Goal: Find contact information: Obtain details needed to contact an individual or organization

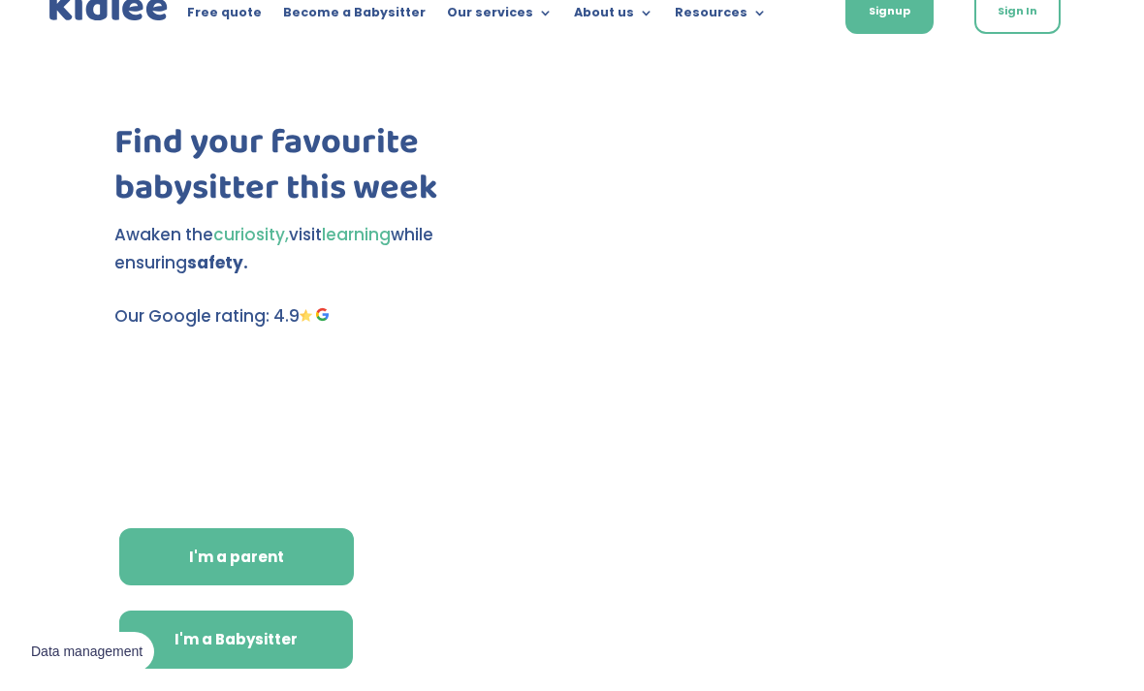
click at [242, 652] on link "I'm a Babysitter" at bounding box center [236, 640] width 234 height 58
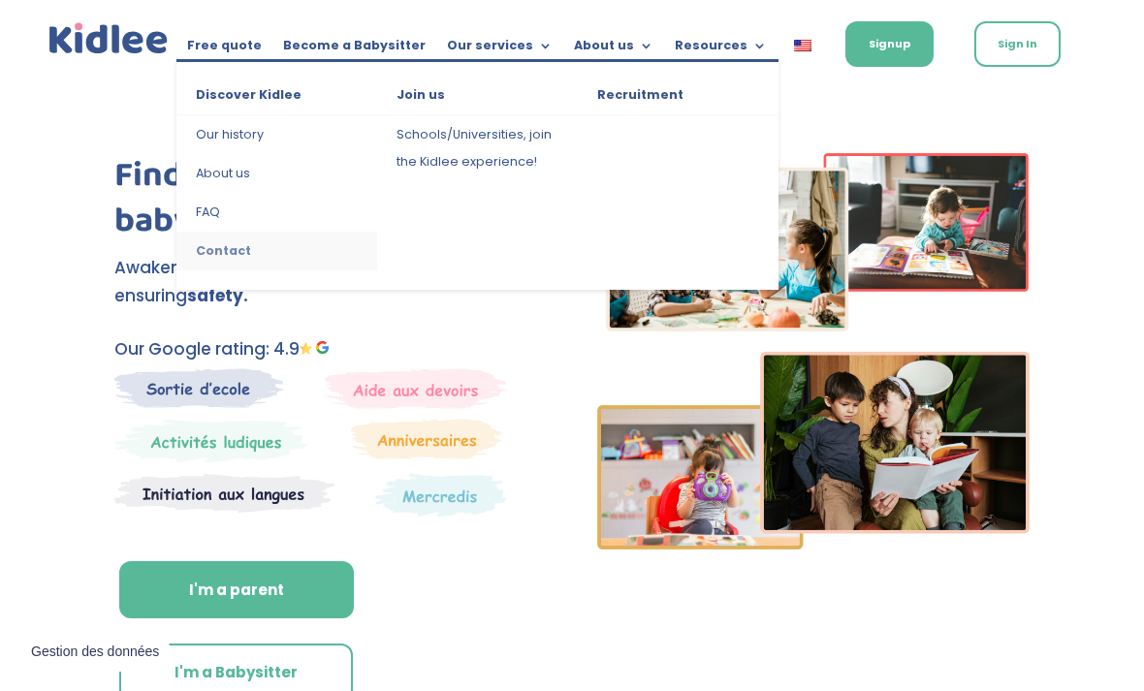
click at [237, 266] on link "Contact" at bounding box center [277, 251] width 201 height 39
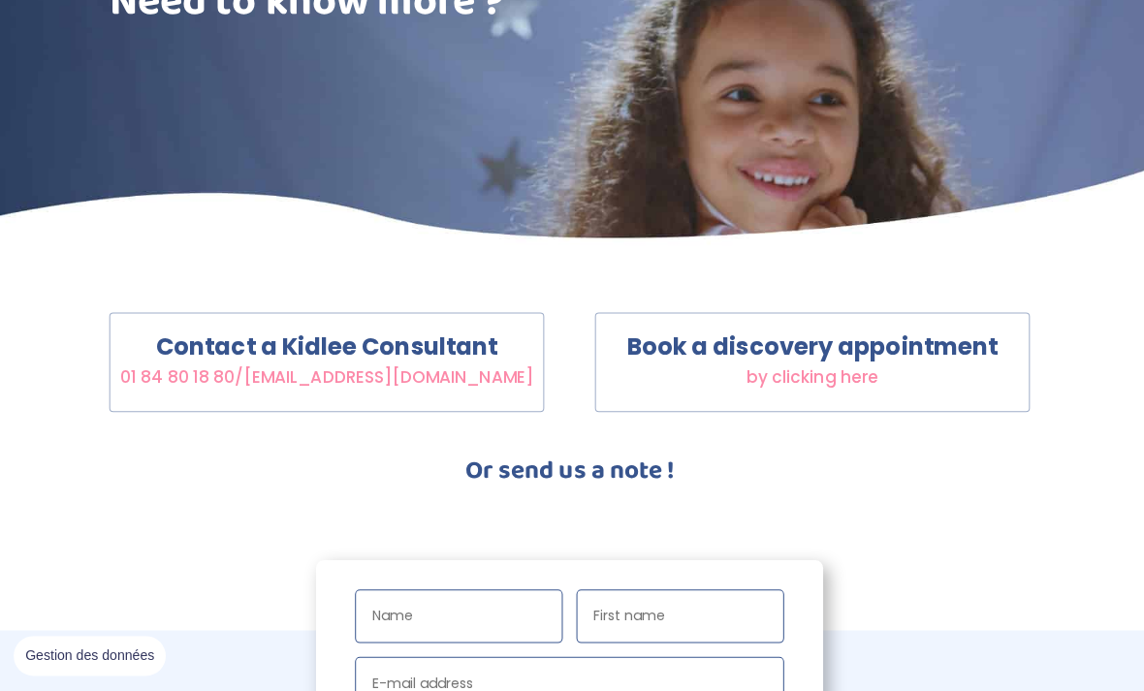
scroll to position [329, 0]
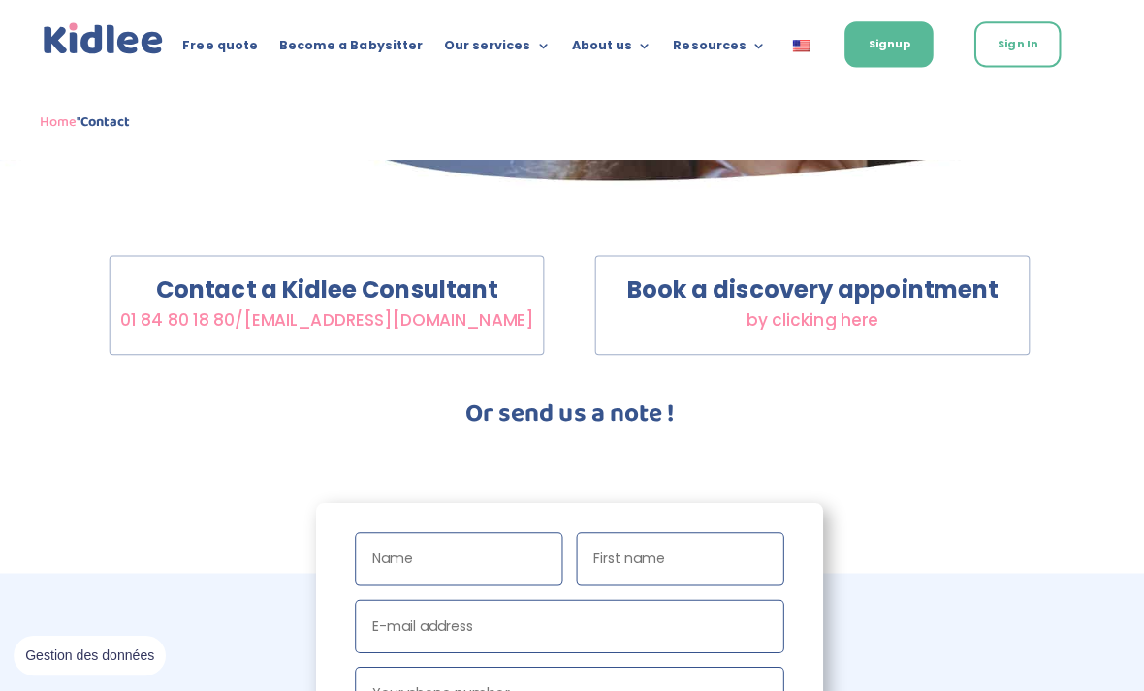
click at [810, 314] on span "by clicking here" at bounding box center [813, 317] width 131 height 23
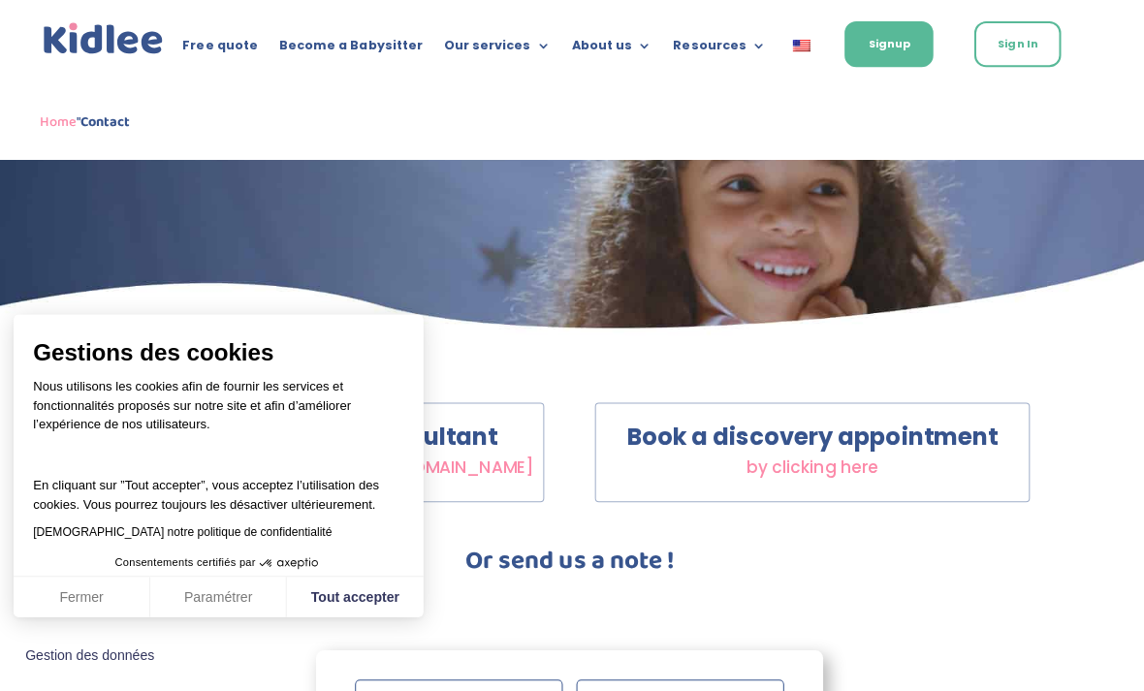
scroll to position [0, 0]
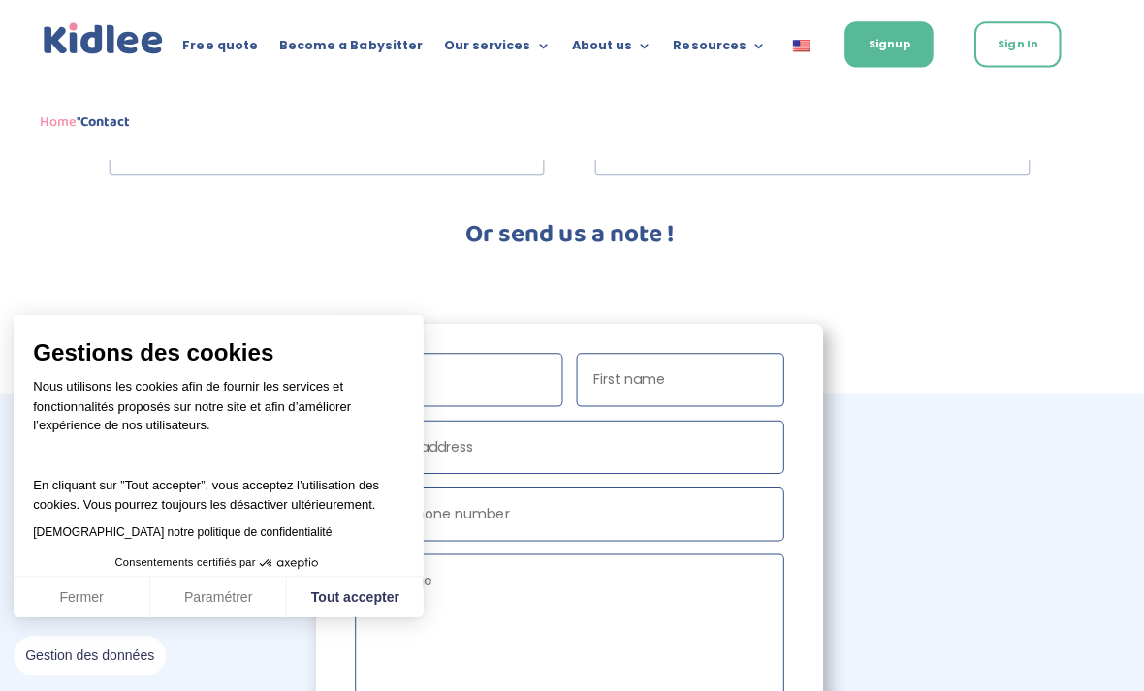
click at [102, 615] on button "Fermer" at bounding box center [87, 594] width 136 height 41
